Goal: Transaction & Acquisition: Purchase product/service

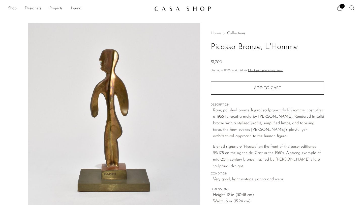
click at [341, 8] on span "5" at bounding box center [342, 6] width 5 height 5
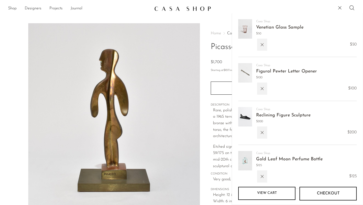
click at [266, 191] on link "View cart" at bounding box center [266, 193] width 57 height 13
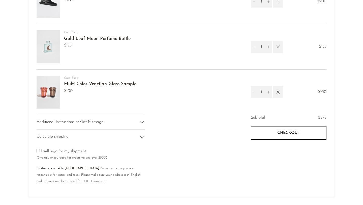
scroll to position [153, 0]
click at [278, 137] on button "Checkout" at bounding box center [289, 132] width 76 height 14
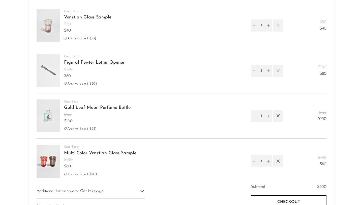
scroll to position [38, 0]
